Goal: Information Seeking & Learning: Learn about a topic

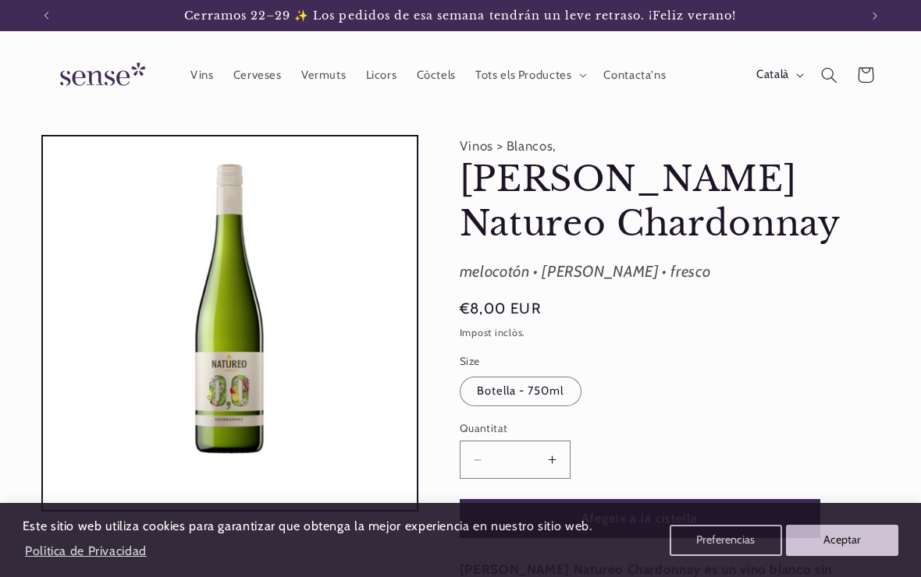
click at [857, 540] on button "Aceptar" at bounding box center [842, 540] width 112 height 31
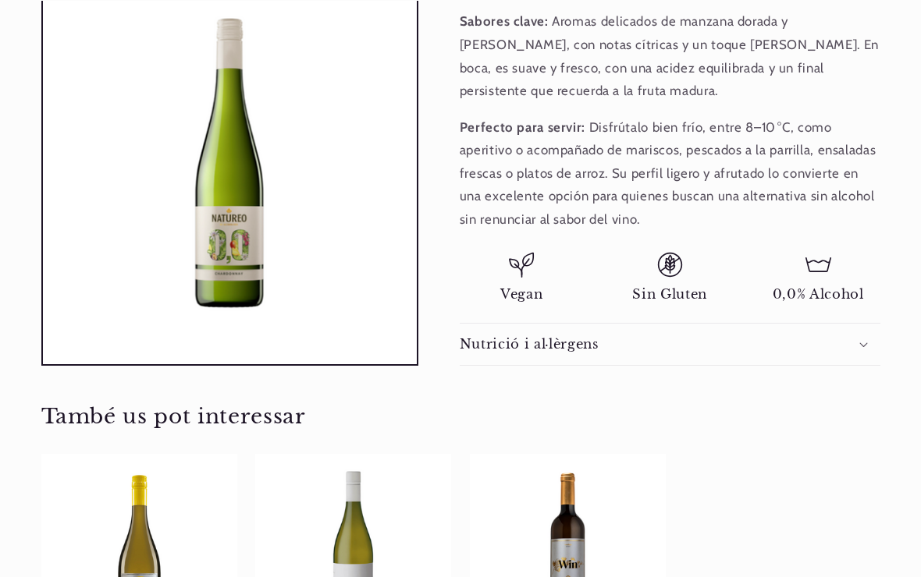
scroll to position [700, 0]
click at [875, 336] on div "Nutrició i al·lèrgens" at bounding box center [669, 344] width 420 height 16
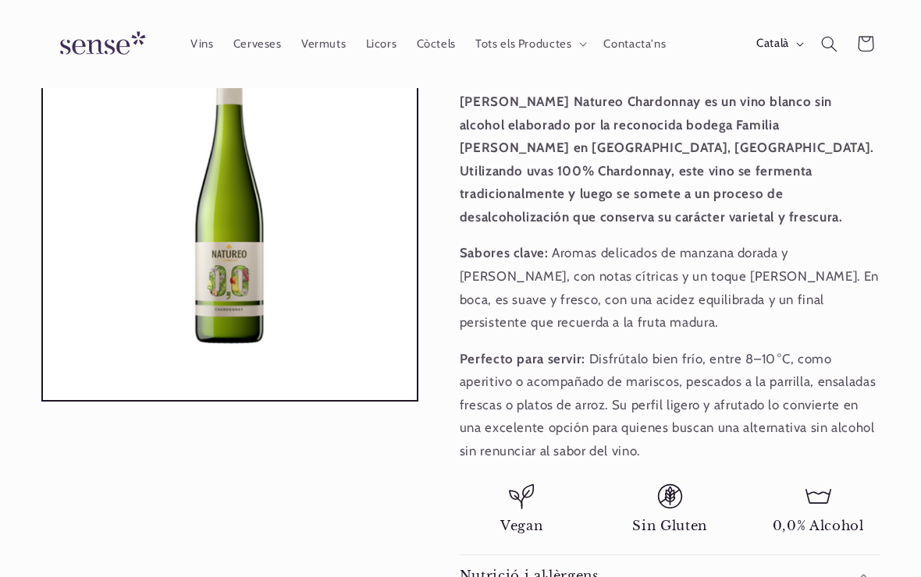
scroll to position [429, 0]
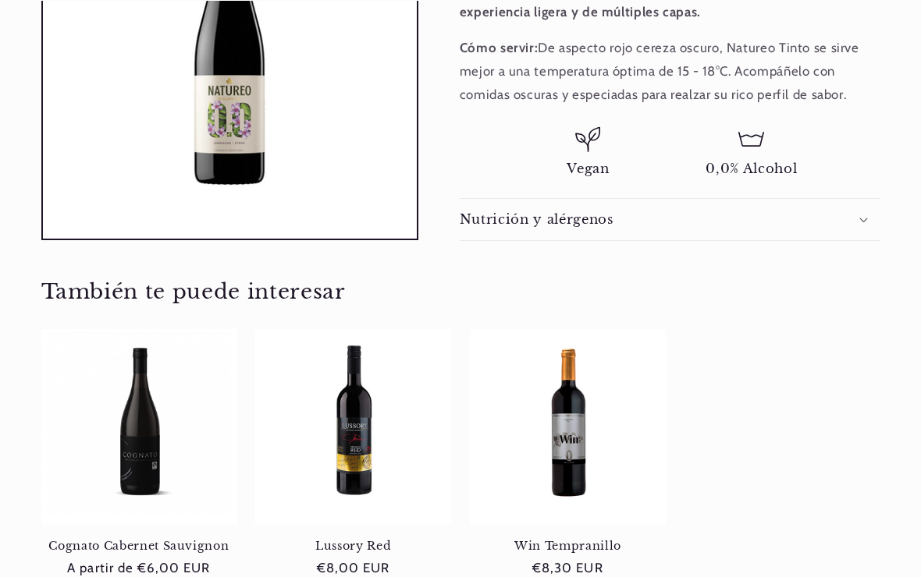
scroll to position [673, 0]
click at [873, 211] on div "Nutrición y alérgenos" at bounding box center [669, 219] width 420 height 16
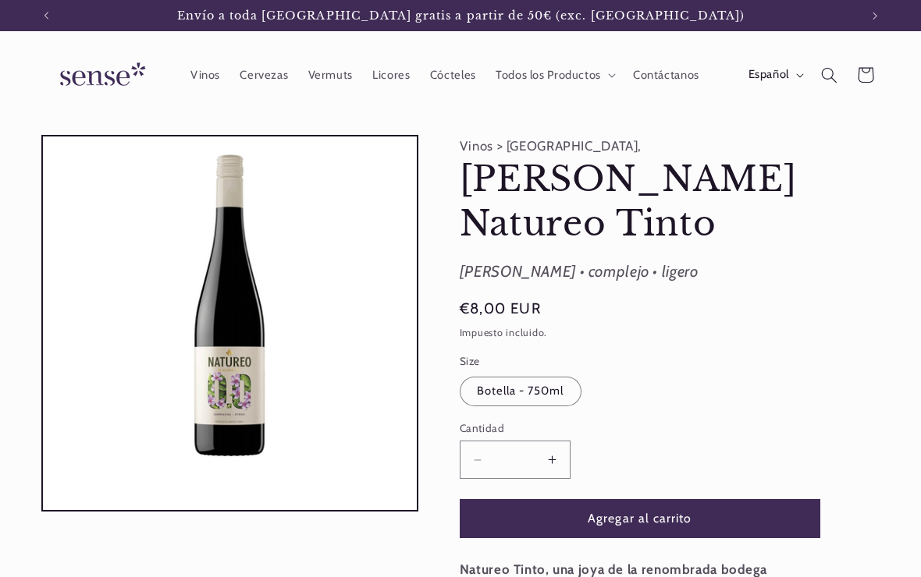
scroll to position [0, 813]
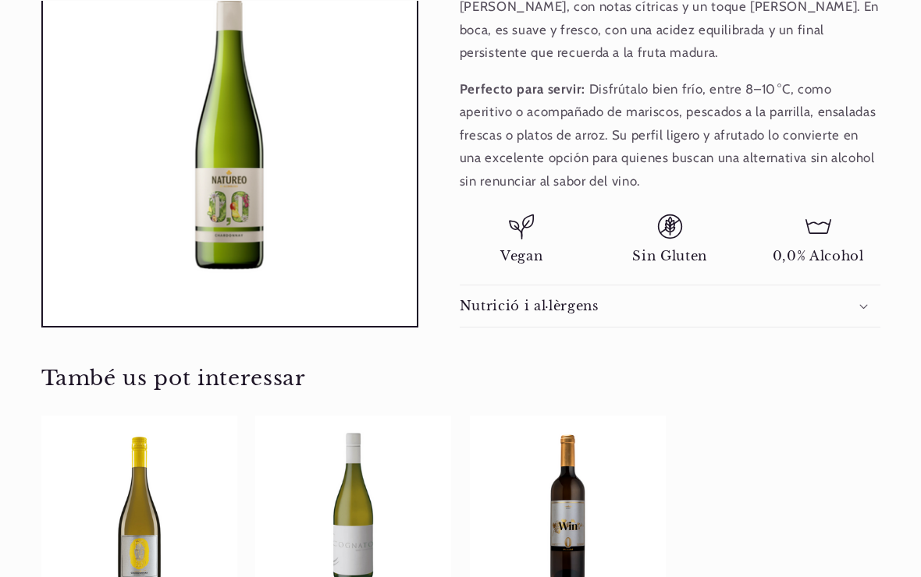
click at [653, 299] on div "Nutrició i al·lèrgens" at bounding box center [669, 307] width 420 height 16
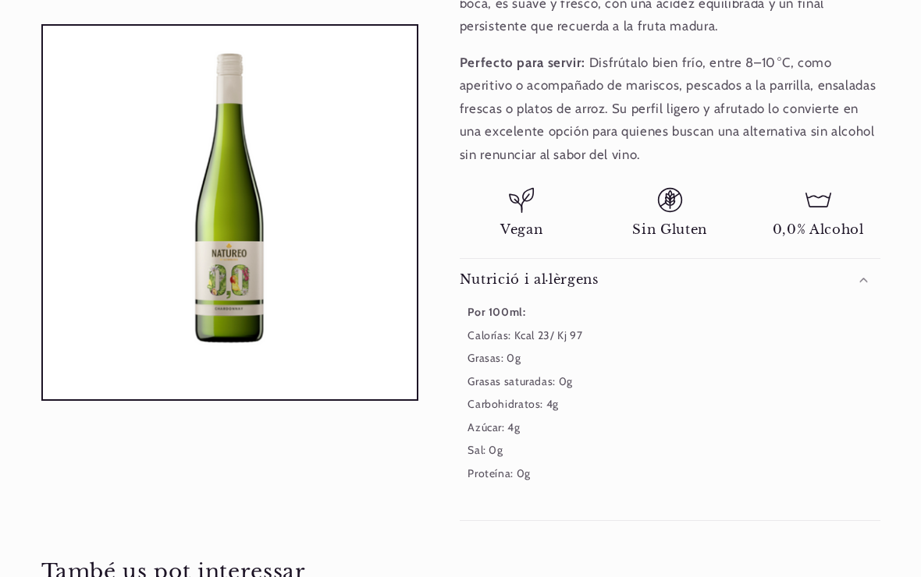
scroll to position [0, 813]
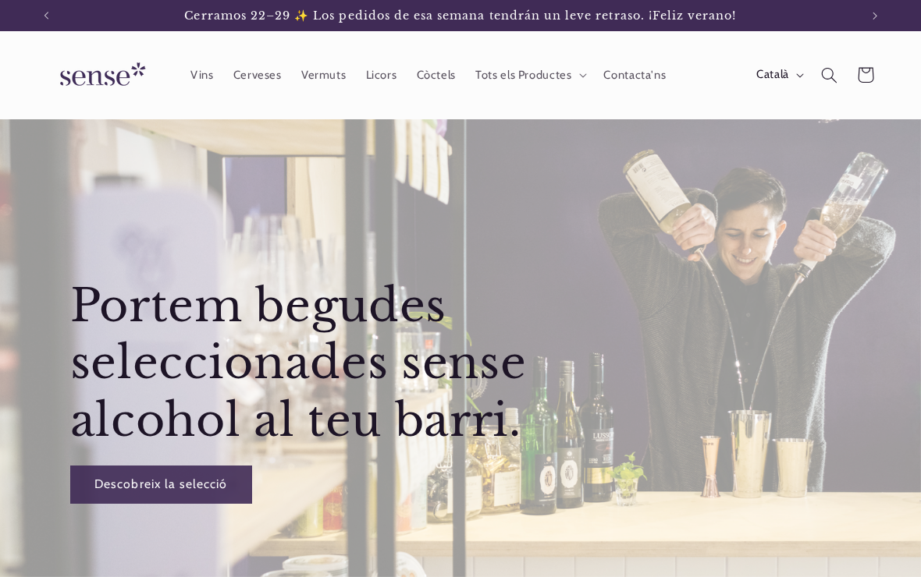
click at [210, 82] on span "Vins" at bounding box center [201, 75] width 23 height 15
